Goal: Book appointment/travel/reservation

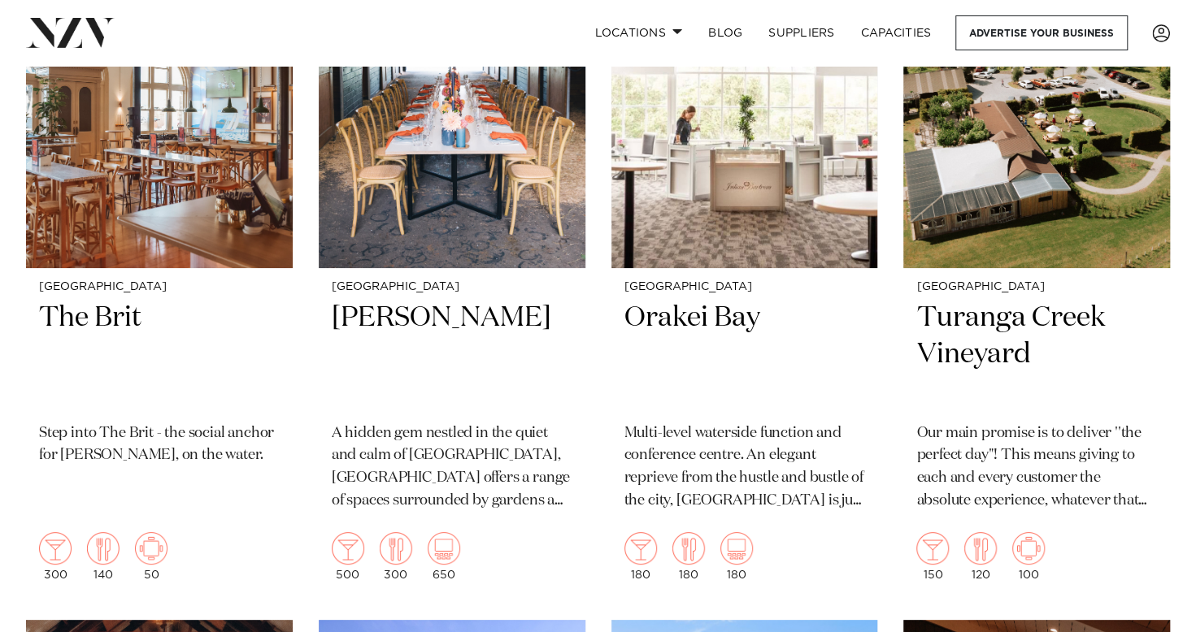
scroll to position [17314, 0]
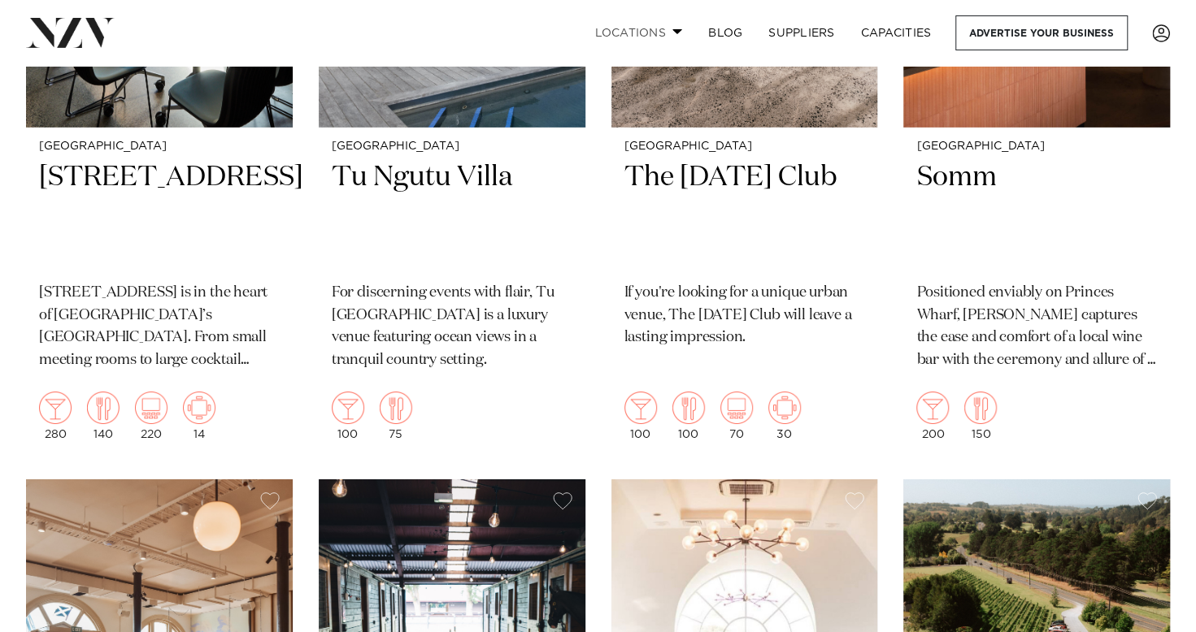
click at [681, 33] on link "Locations" at bounding box center [638, 32] width 114 height 35
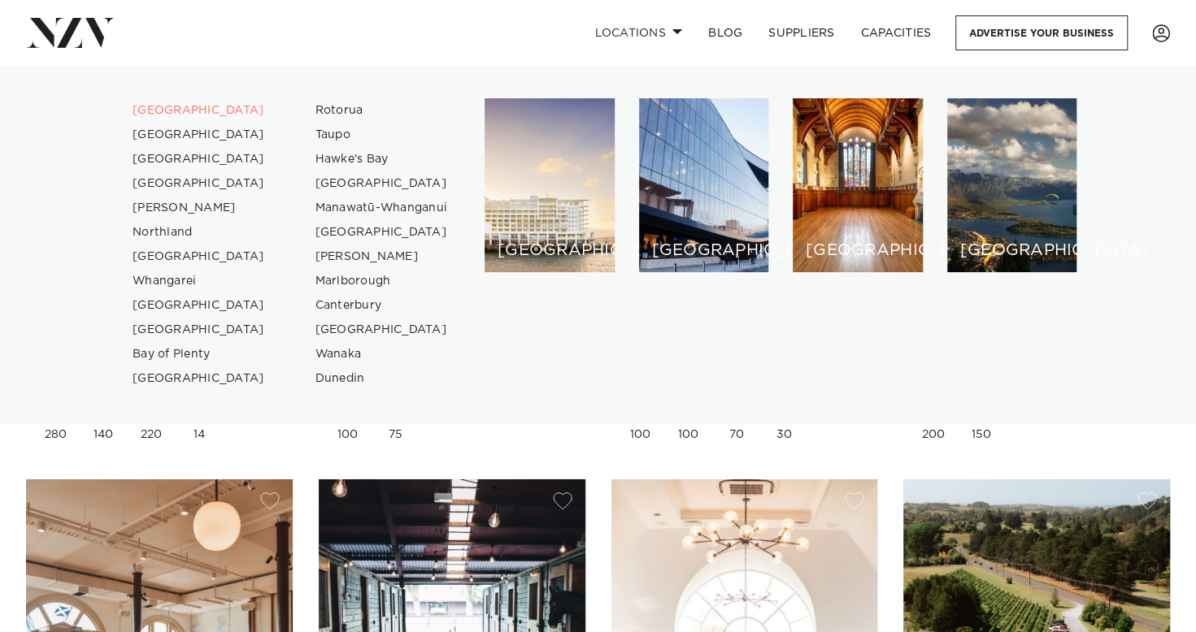
click at [166, 111] on link "[GEOGRAPHIC_DATA]" at bounding box center [198, 110] width 159 height 24
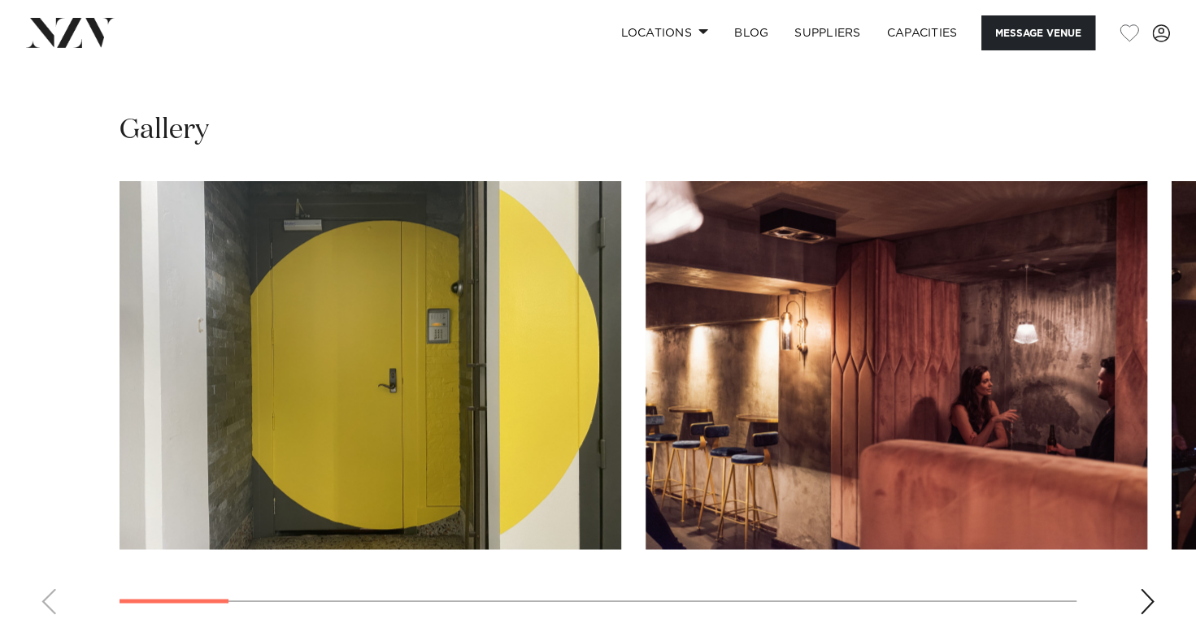
scroll to position [1382, 0]
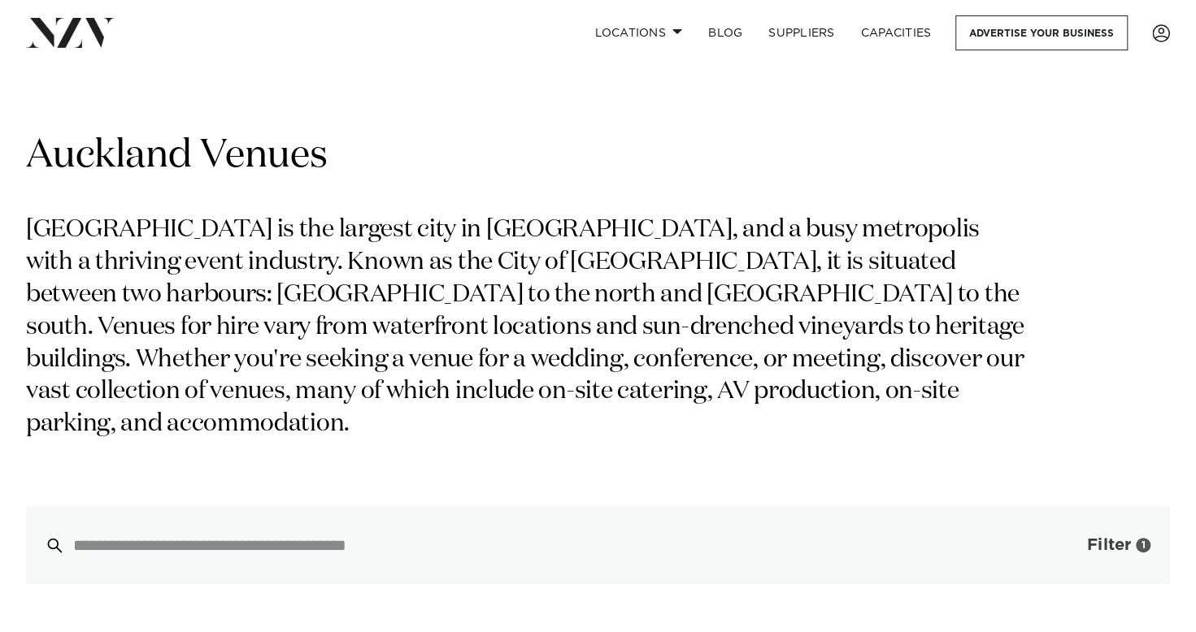
click at [1095, 537] on span "Filter" at bounding box center [1109, 545] width 44 height 16
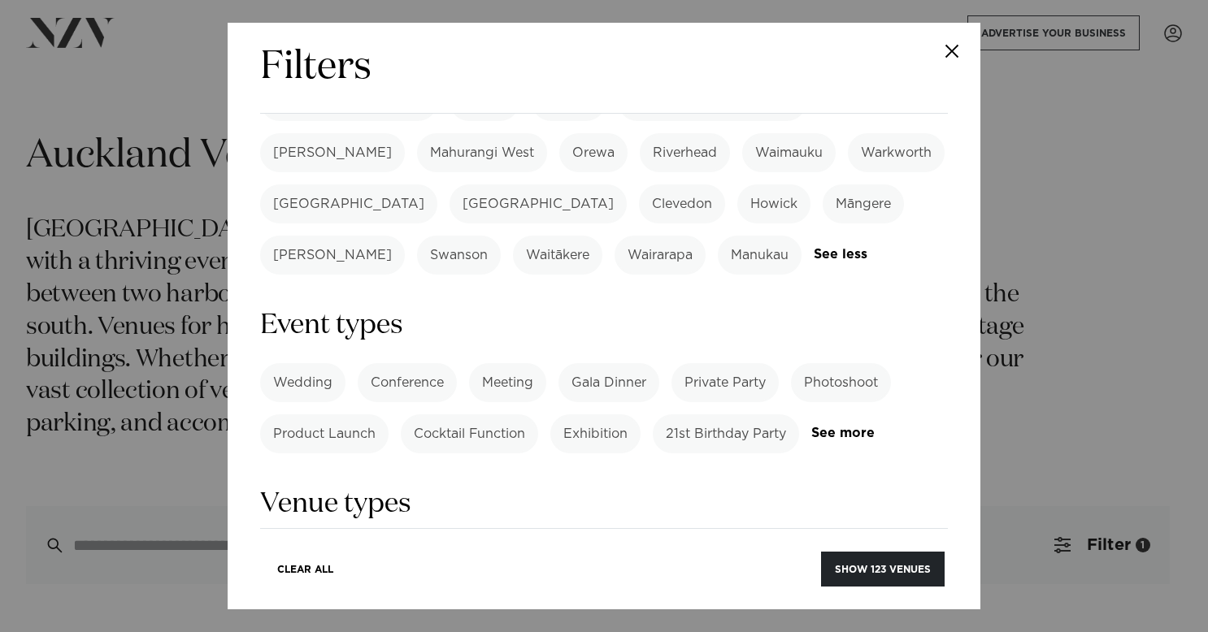
scroll to position [569, 0]
click at [764, 363] on label "Private Party" at bounding box center [724, 382] width 107 height 39
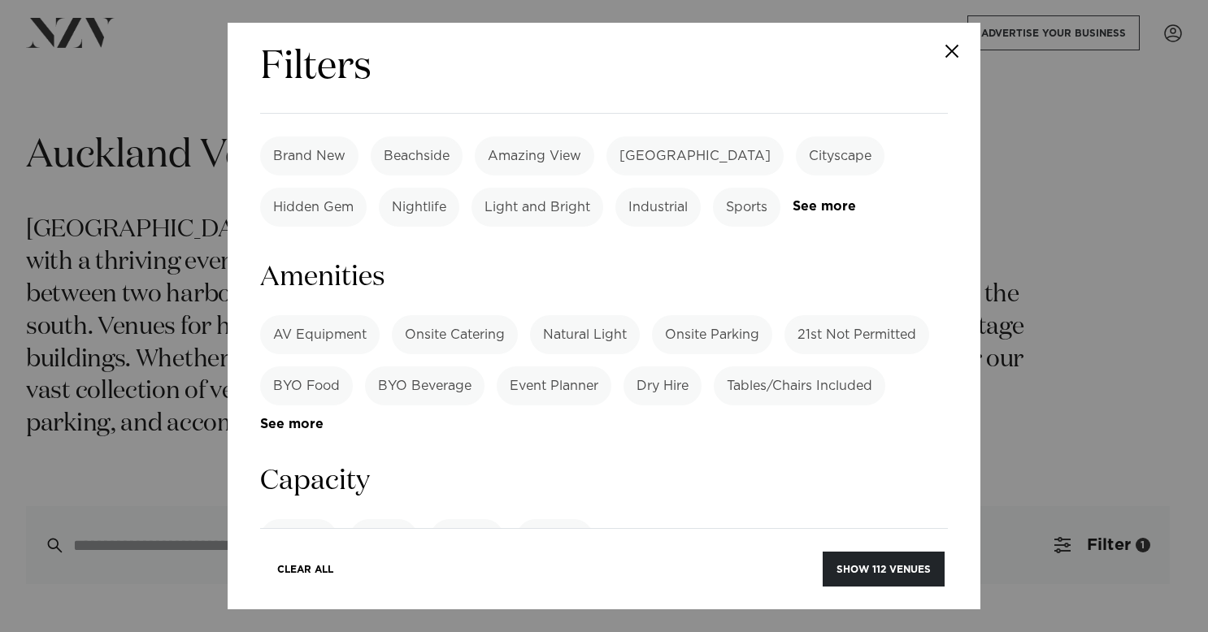
scroll to position [975, 0]
click at [438, 365] on label "BYO Beverage" at bounding box center [424, 384] width 119 height 39
click at [286, 365] on label "BYO Food" at bounding box center [306, 384] width 93 height 39
click at [764, 365] on label "Tables/Chairs Included" at bounding box center [800, 384] width 172 height 39
click at [320, 314] on label "AV Equipment" at bounding box center [319, 333] width 119 height 39
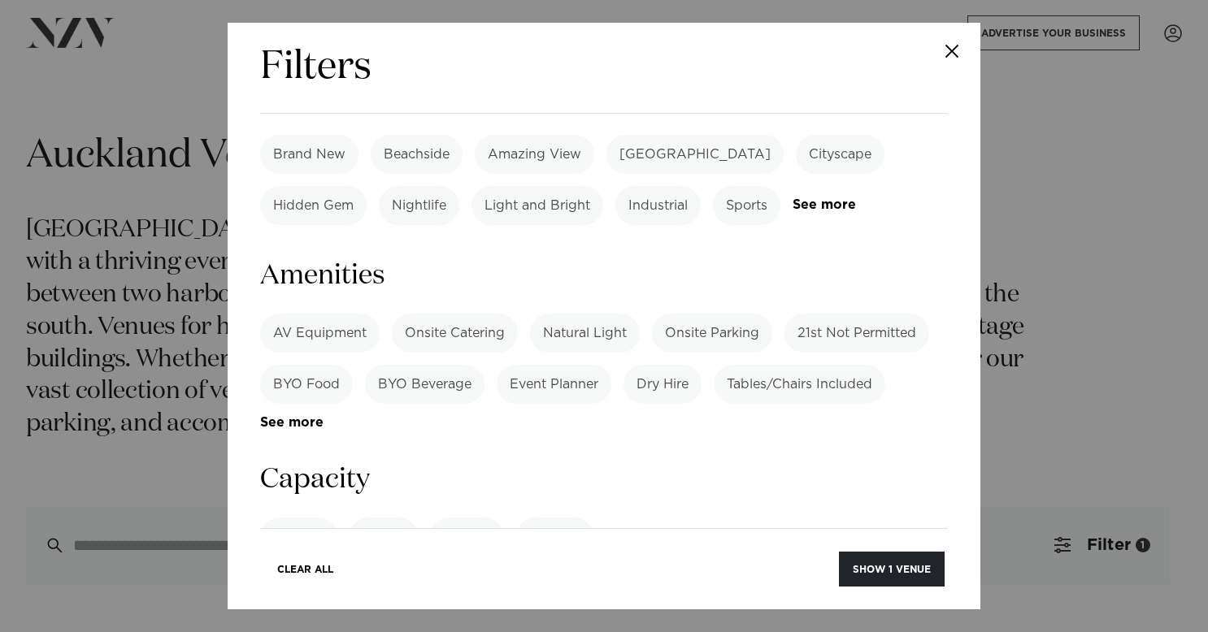
click at [723, 314] on label "Onsite Parking" at bounding box center [712, 333] width 120 height 39
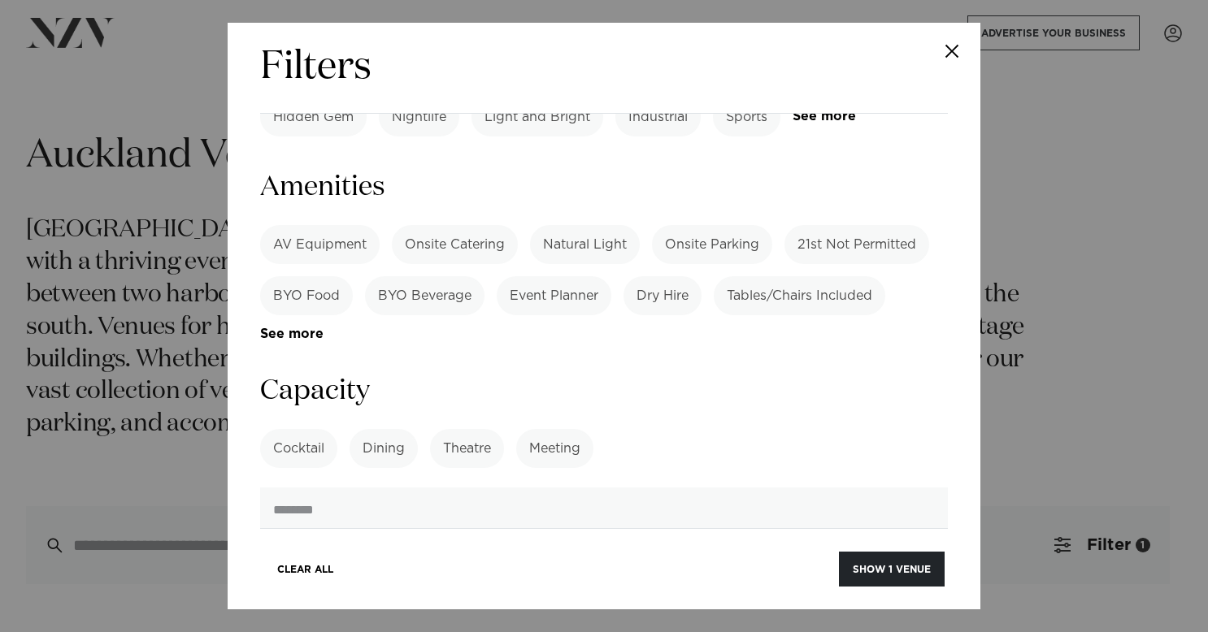
scroll to position [1219, 0]
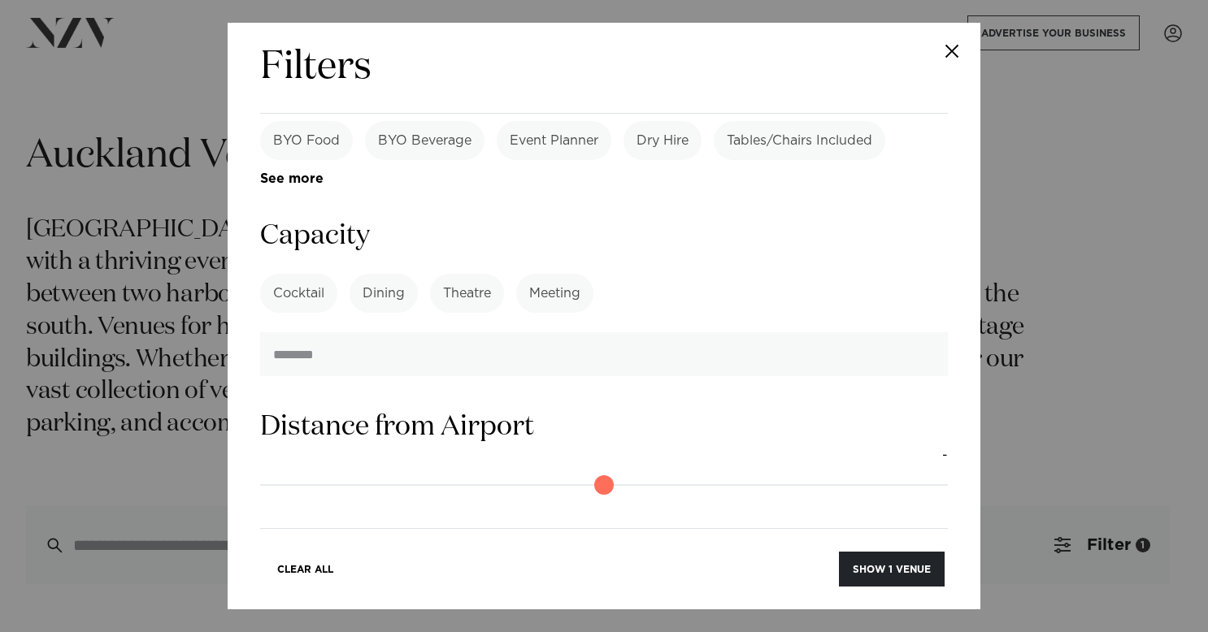
click at [305, 274] on label "Cocktail" at bounding box center [298, 293] width 77 height 39
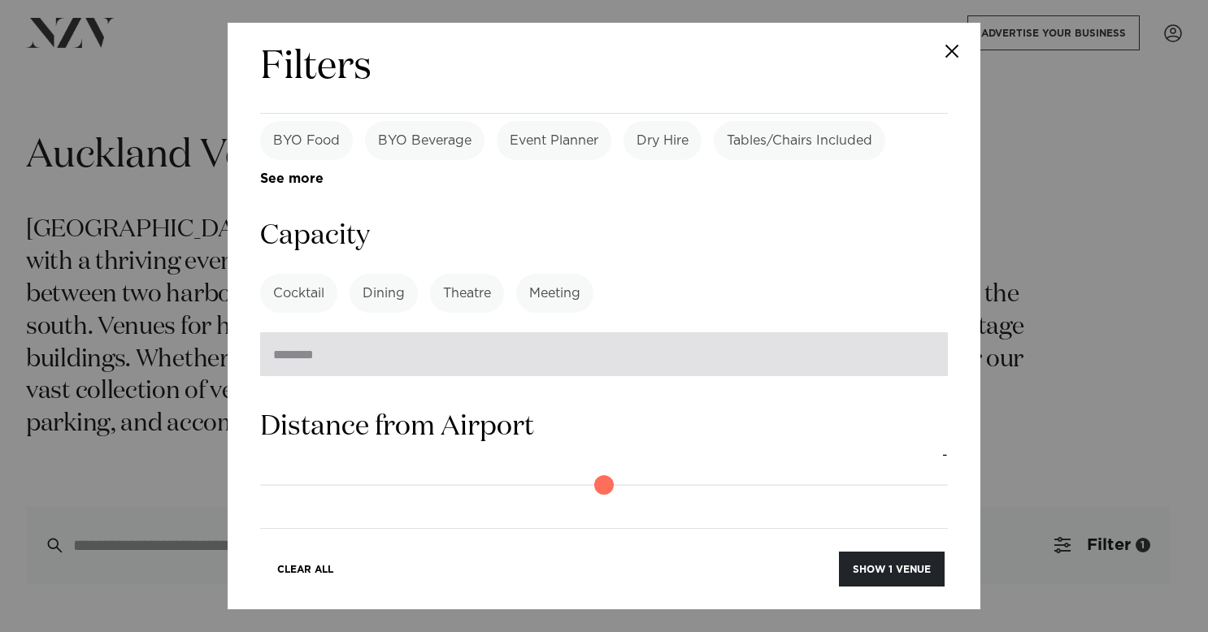
click at [542, 332] on input "number" at bounding box center [604, 354] width 688 height 44
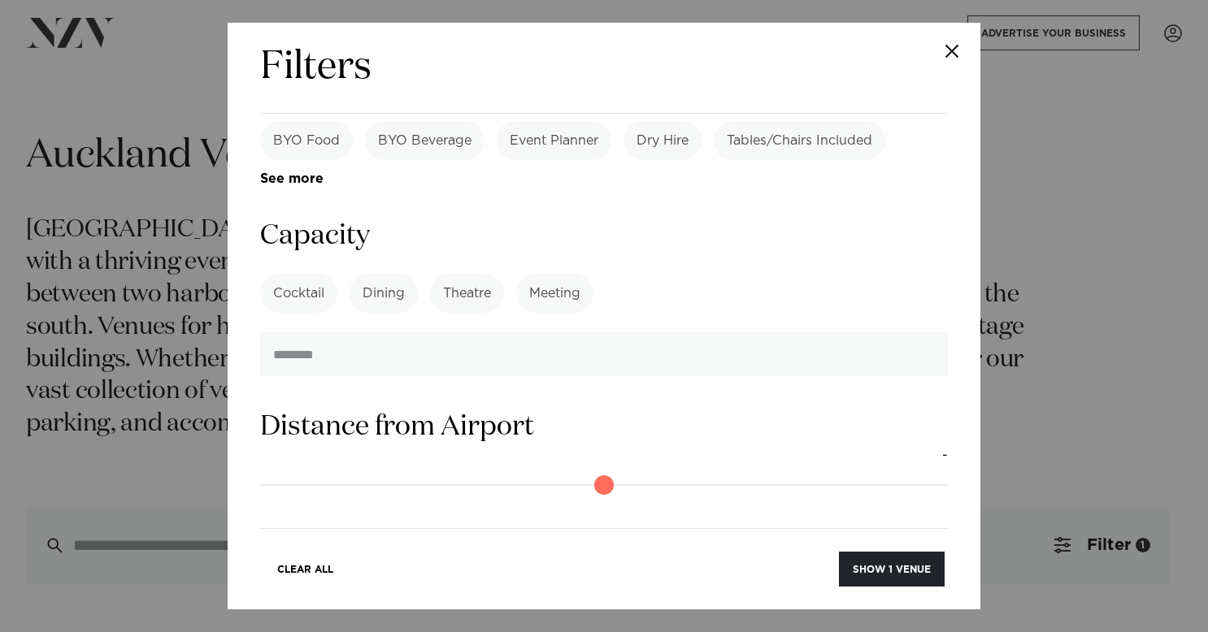
type input "**"
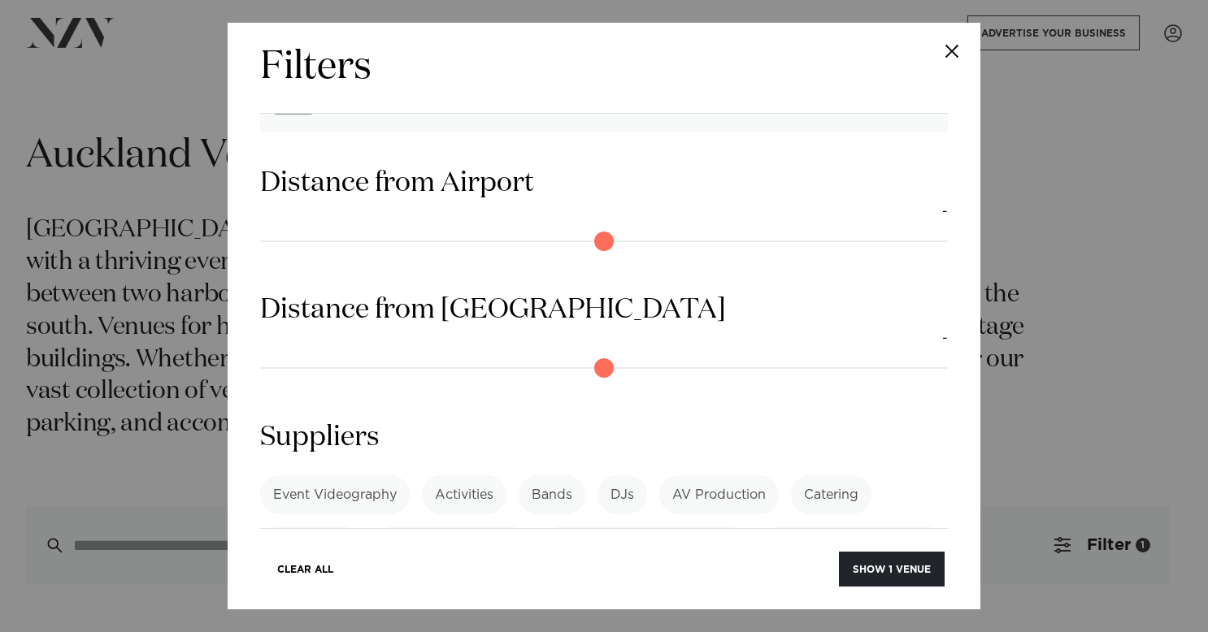
scroll to position [1481, 0]
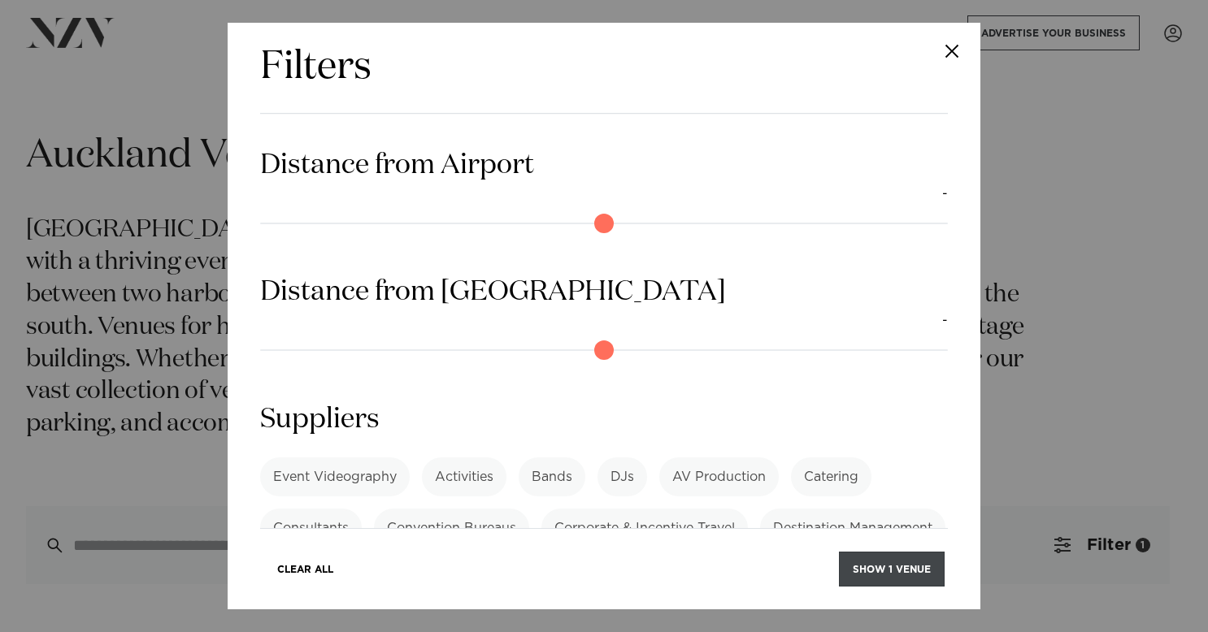
click at [897, 571] on button "Show 1 venue" at bounding box center [892, 569] width 106 height 35
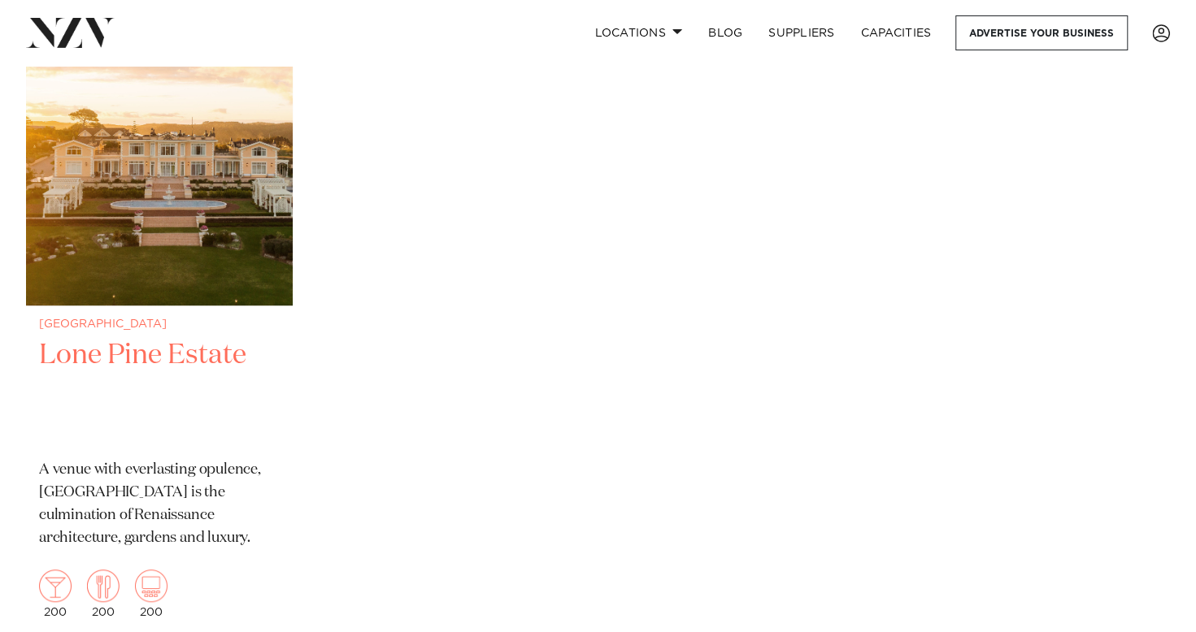
scroll to position [569, 0]
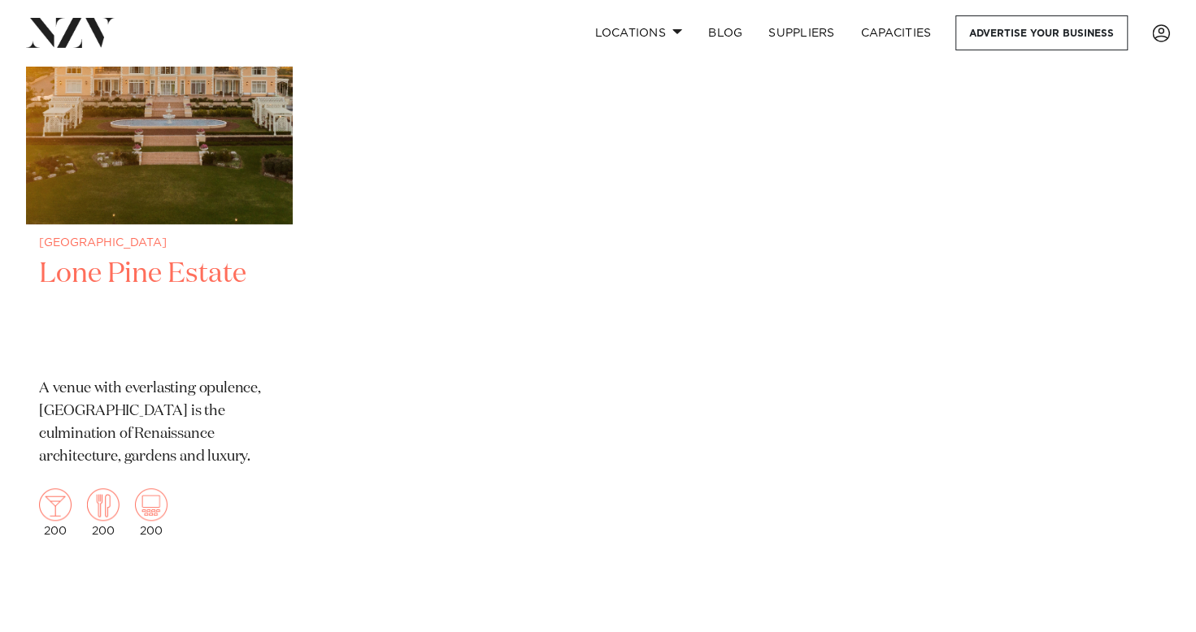
click at [211, 140] on img at bounding box center [159, 46] width 267 height 358
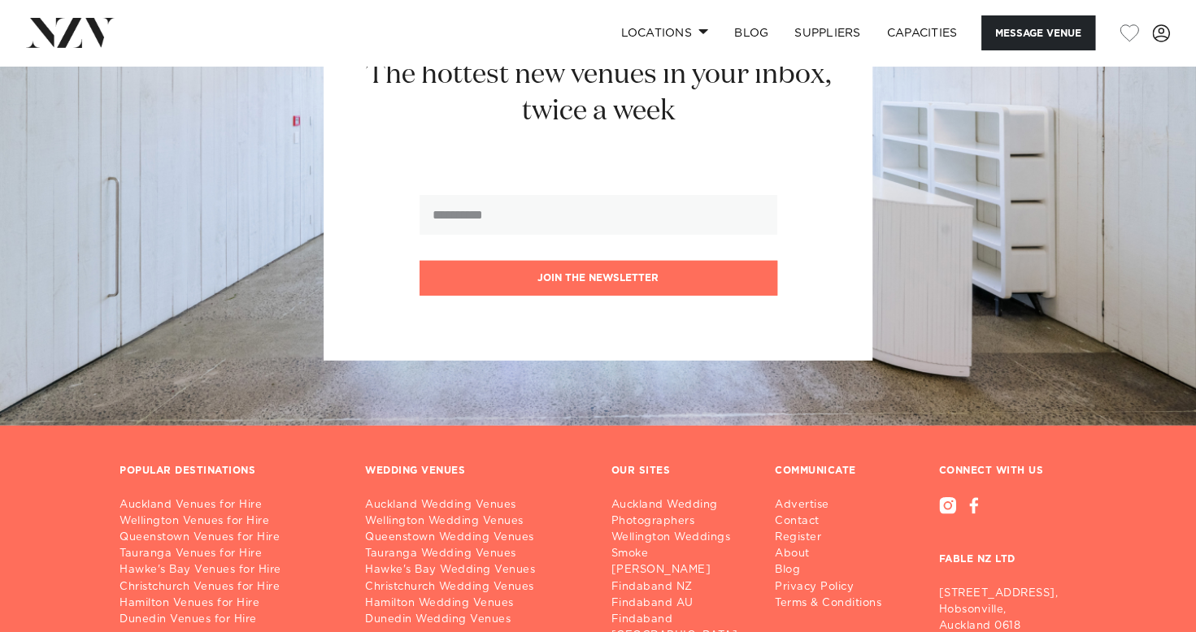
scroll to position [2601, 0]
